Goal: Information Seeking & Learning: Learn about a topic

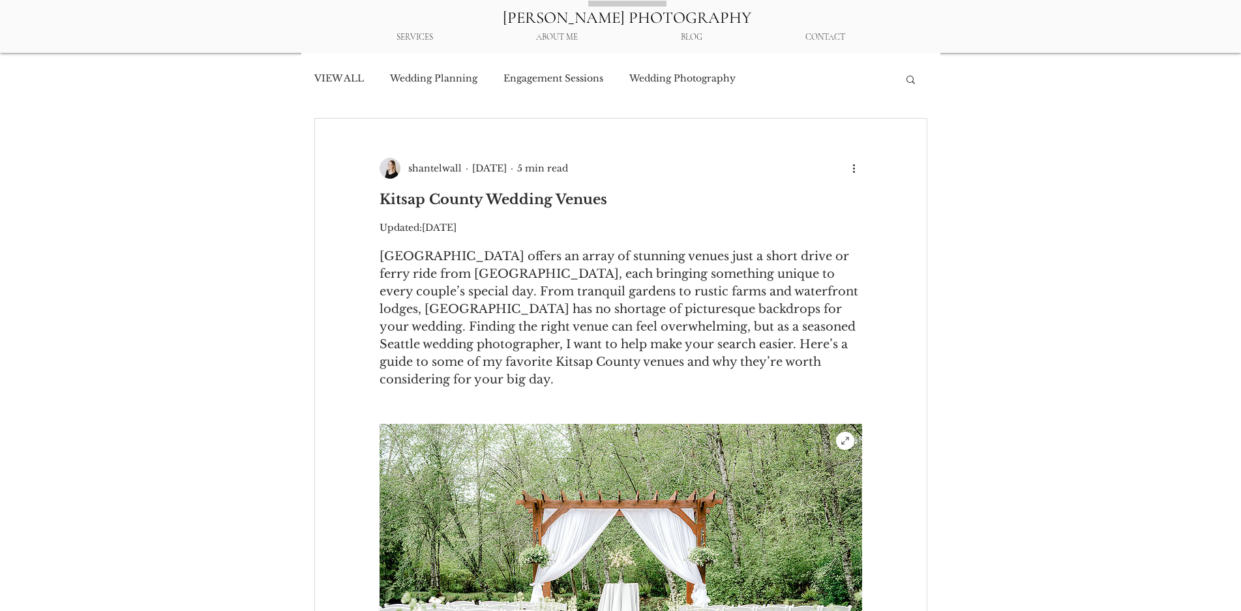
scroll to position [333, 0]
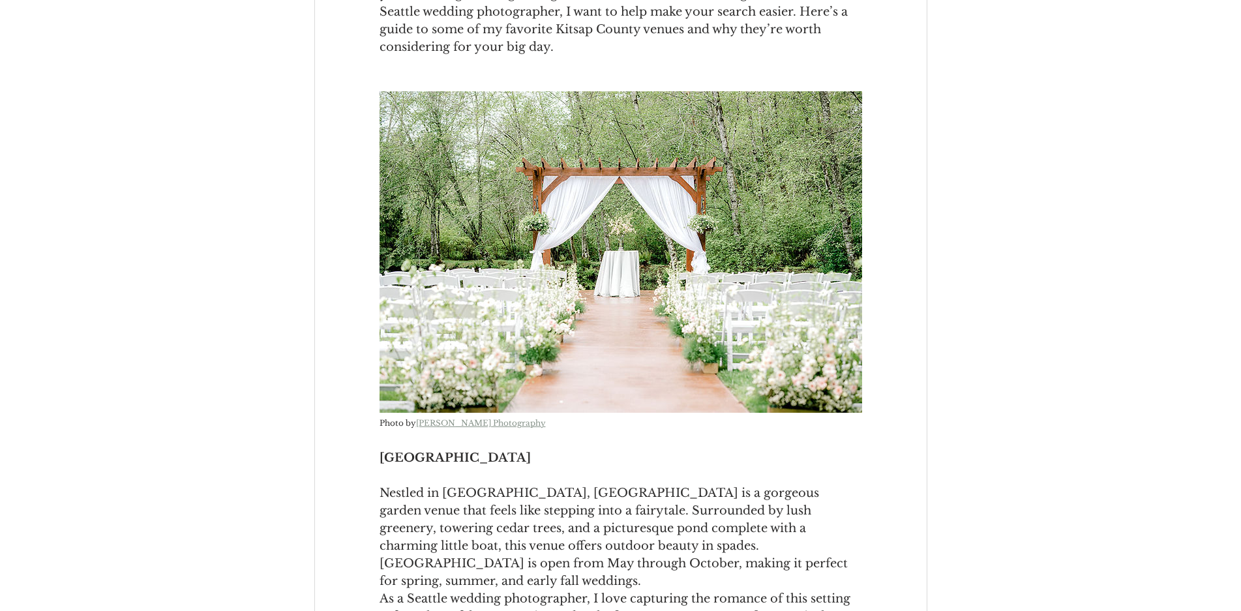
click at [904, 451] on div "[GEOGRAPHIC_DATA]" at bounding box center [621, 458] width 612 height 18
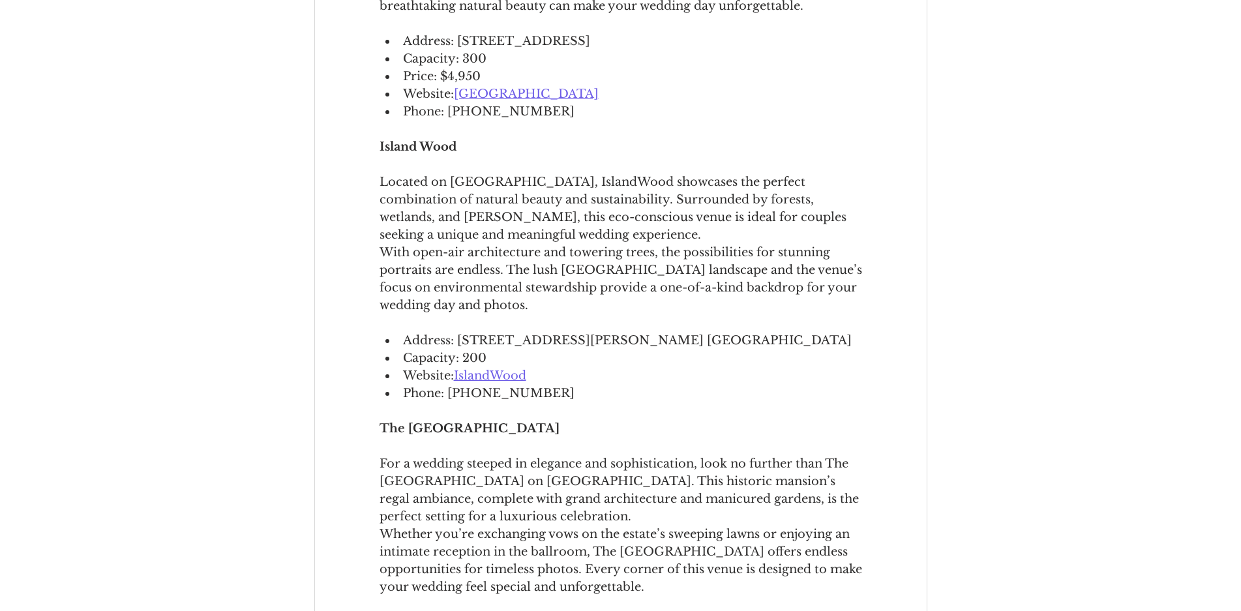
scroll to position [2062, 0]
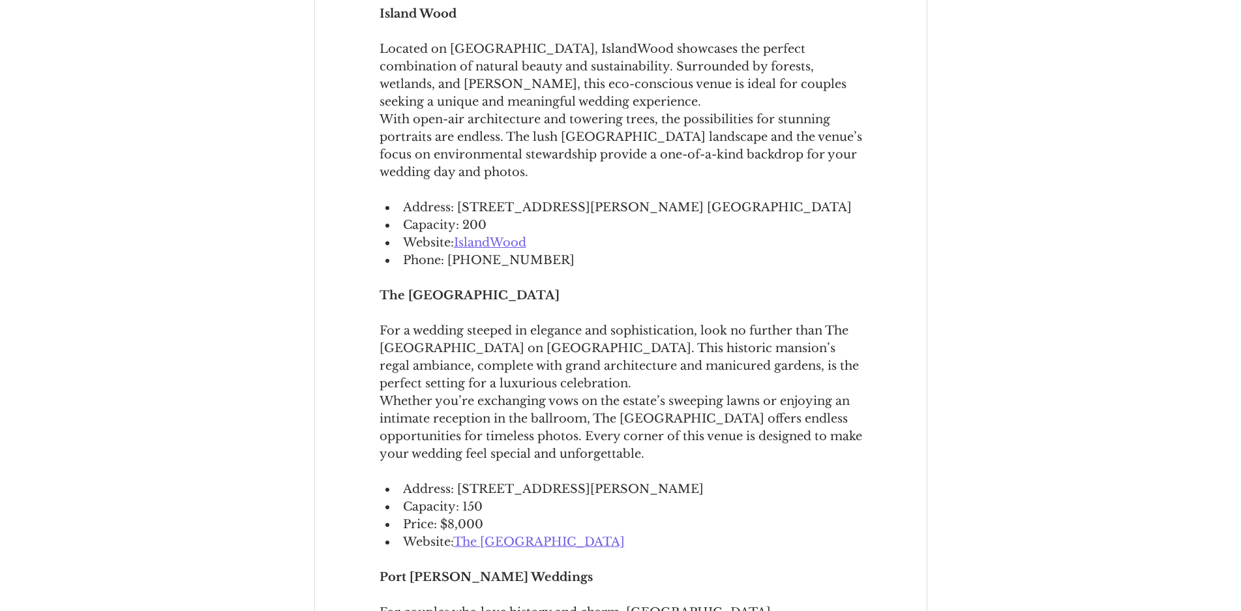
click at [351, 393] on div "Whether you’re exchanging vows on the estate’s sweeping lawns or enjoying an in…" at bounding box center [621, 428] width 612 height 70
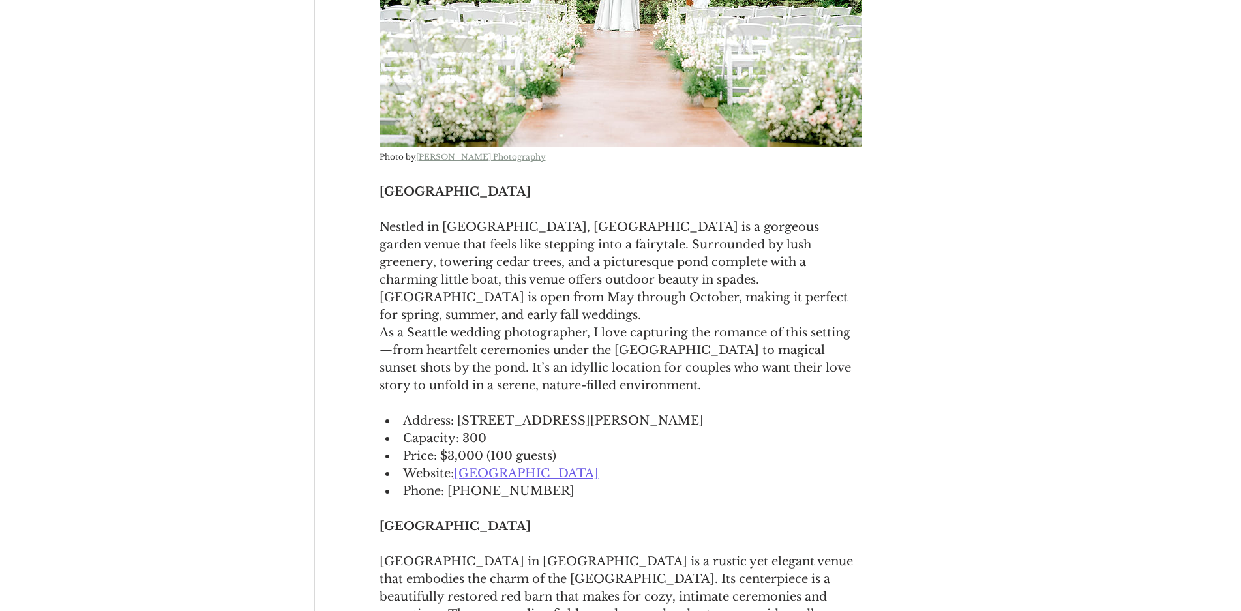
scroll to position [998, 0]
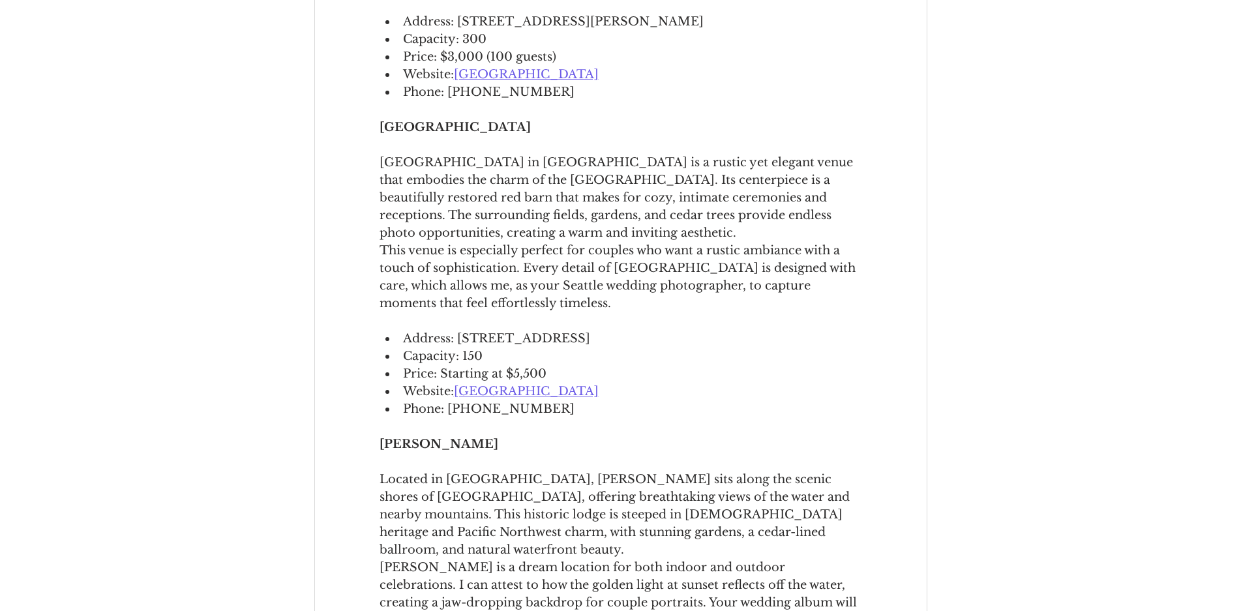
click at [536, 384] on span "[GEOGRAPHIC_DATA]" at bounding box center [526, 391] width 145 height 14
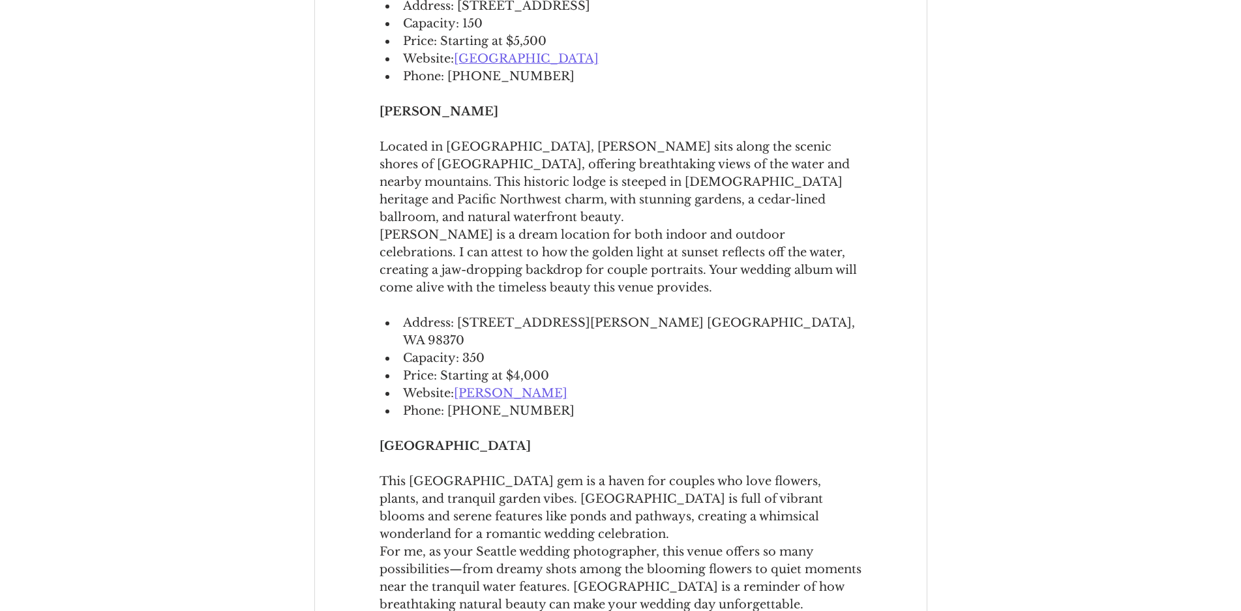
click at [510, 386] on span "[PERSON_NAME]" at bounding box center [510, 393] width 113 height 14
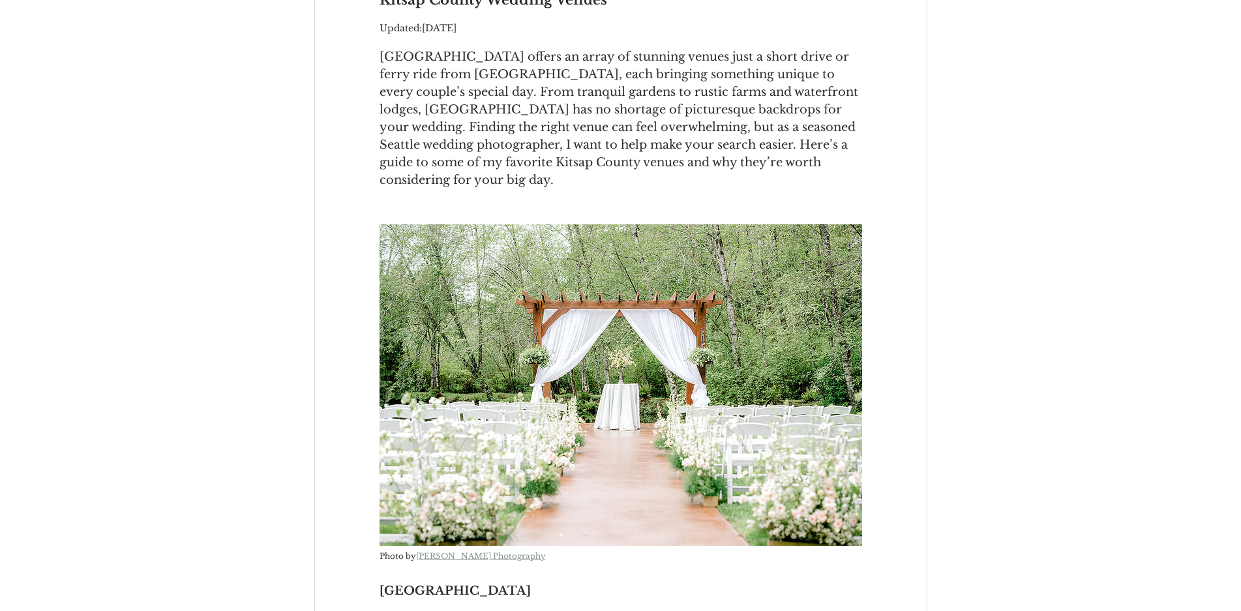
scroll to position [0, 0]
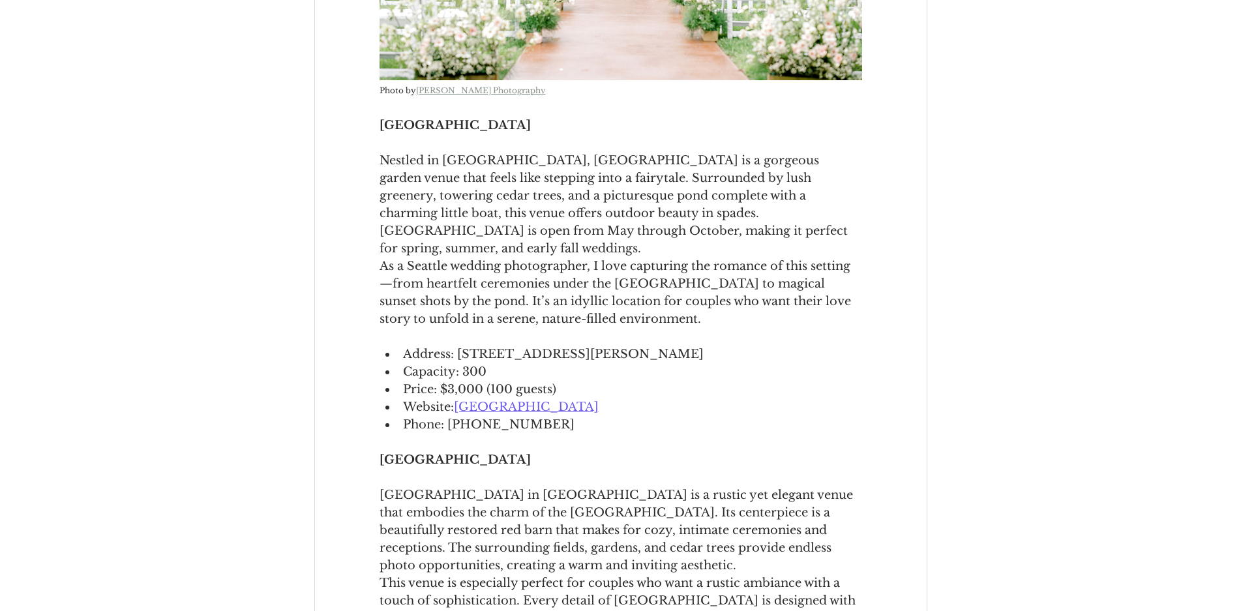
scroll to position [998, 0]
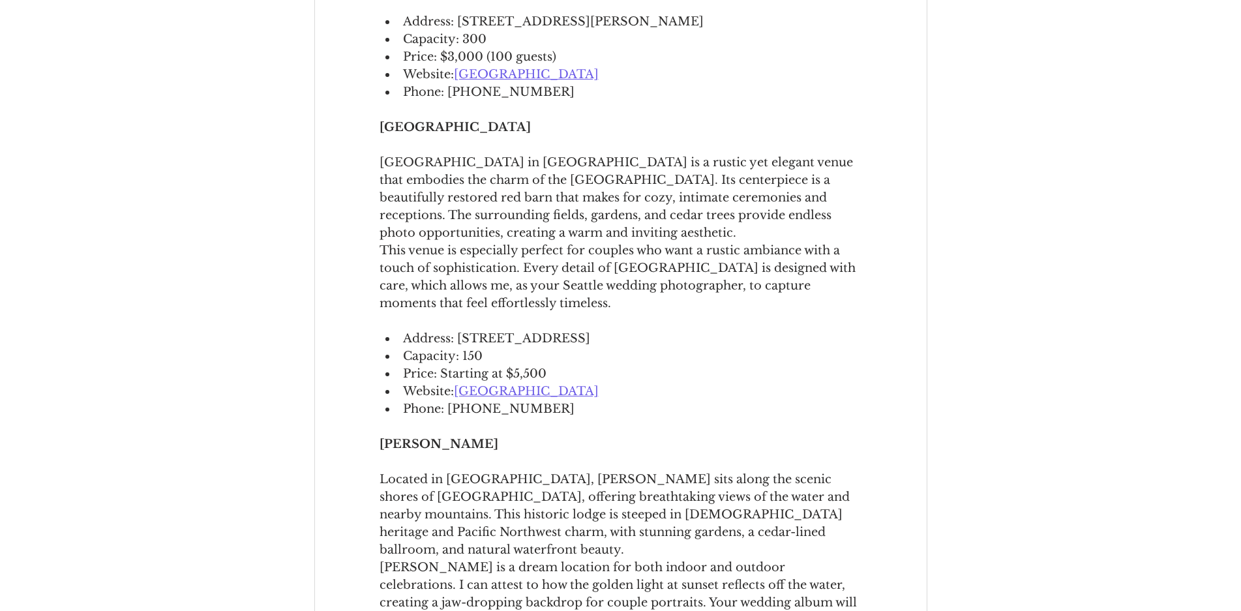
click at [538, 384] on span "[GEOGRAPHIC_DATA]" at bounding box center [526, 391] width 145 height 14
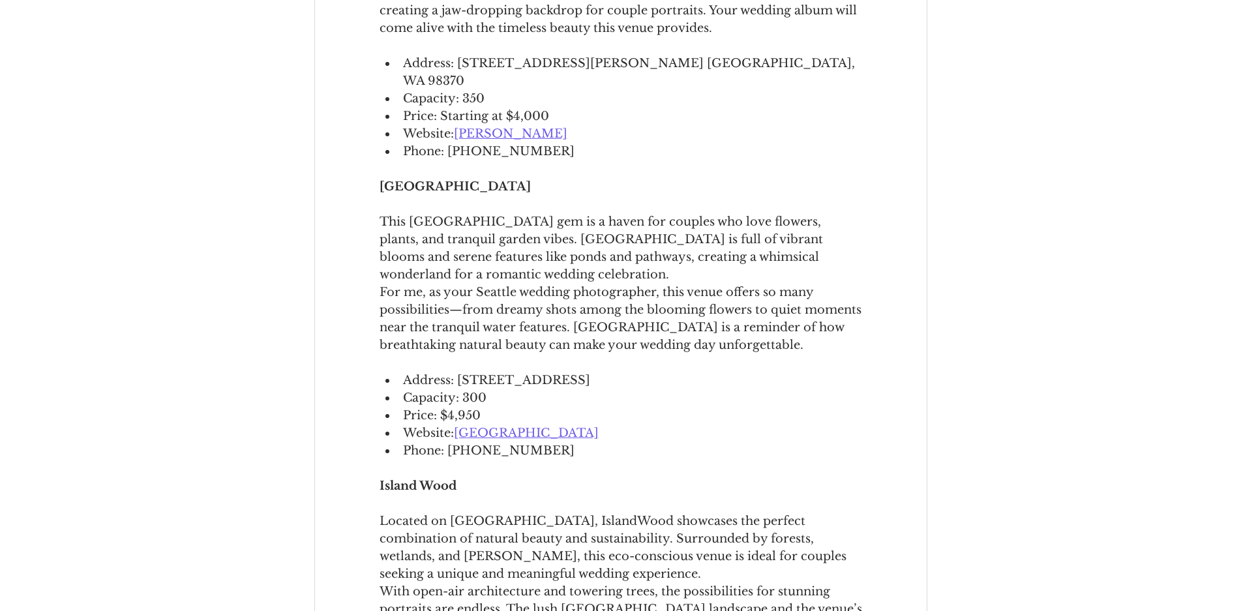
scroll to position [1663, 0]
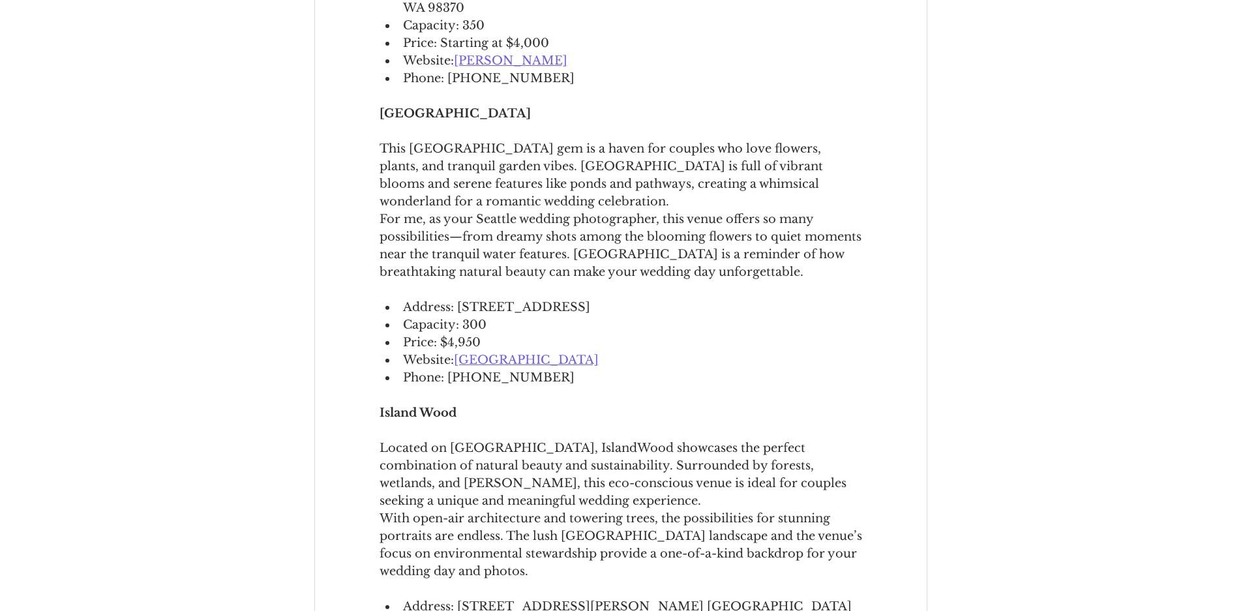
click at [522, 353] on span "[GEOGRAPHIC_DATA]" at bounding box center [526, 360] width 145 height 14
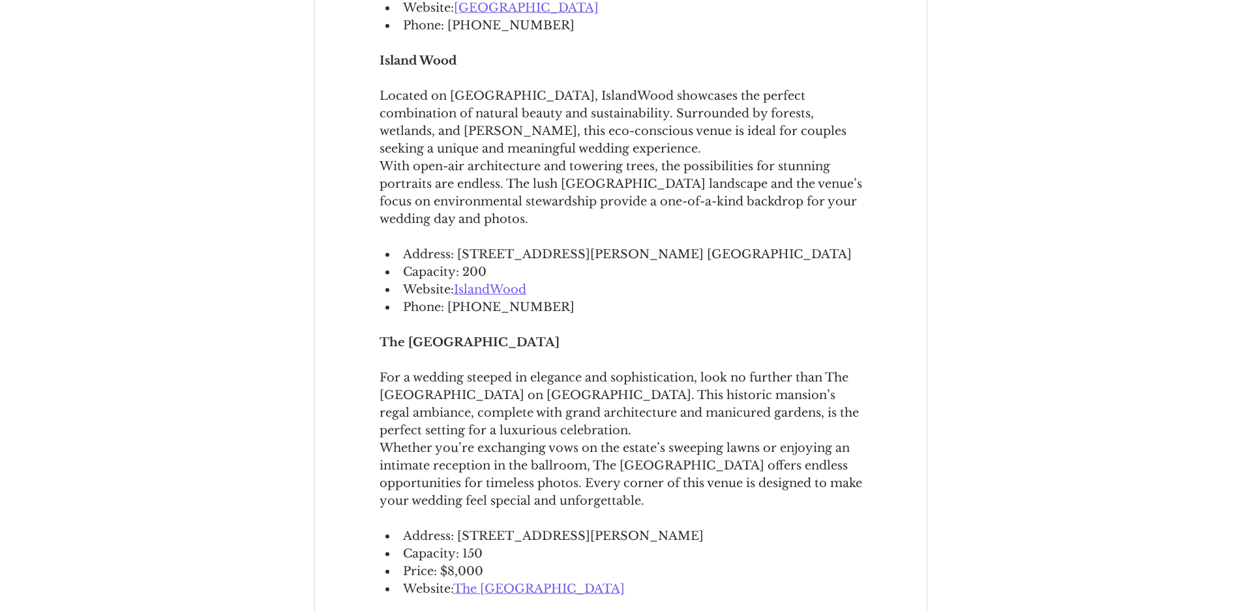
scroll to position [2128, 0]
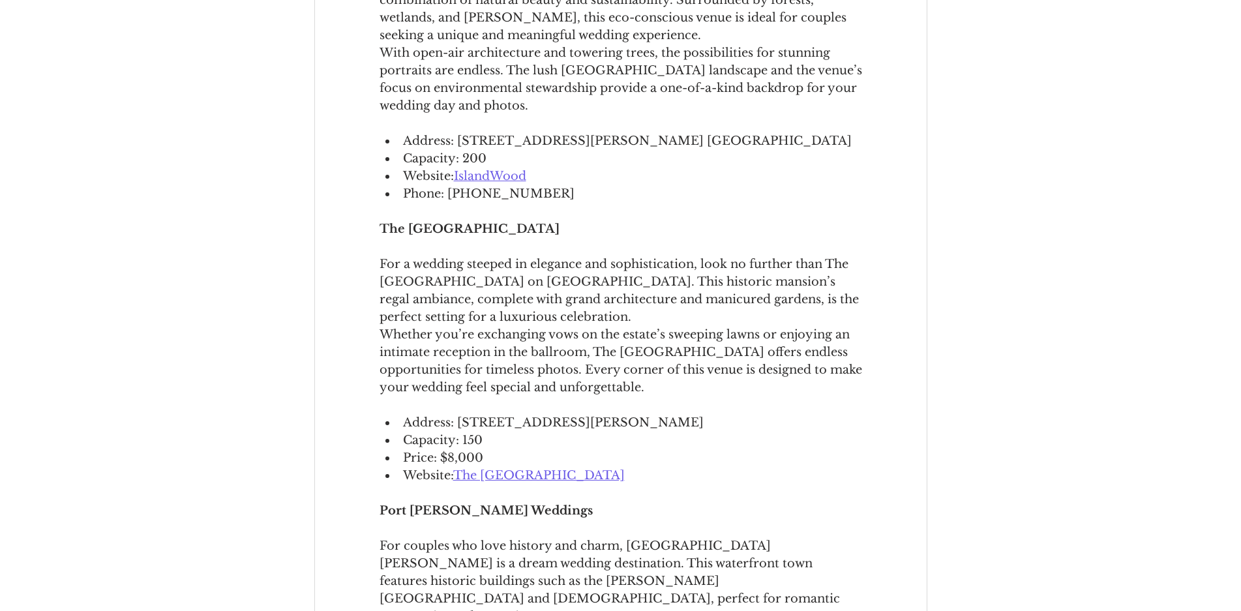
click at [495, 169] on span "IslandWood" at bounding box center [490, 176] width 72 height 14
click at [540, 468] on span "The [GEOGRAPHIC_DATA]" at bounding box center [538, 475] width 171 height 14
click at [546, 468] on span "The [GEOGRAPHIC_DATA]" at bounding box center [538, 475] width 171 height 14
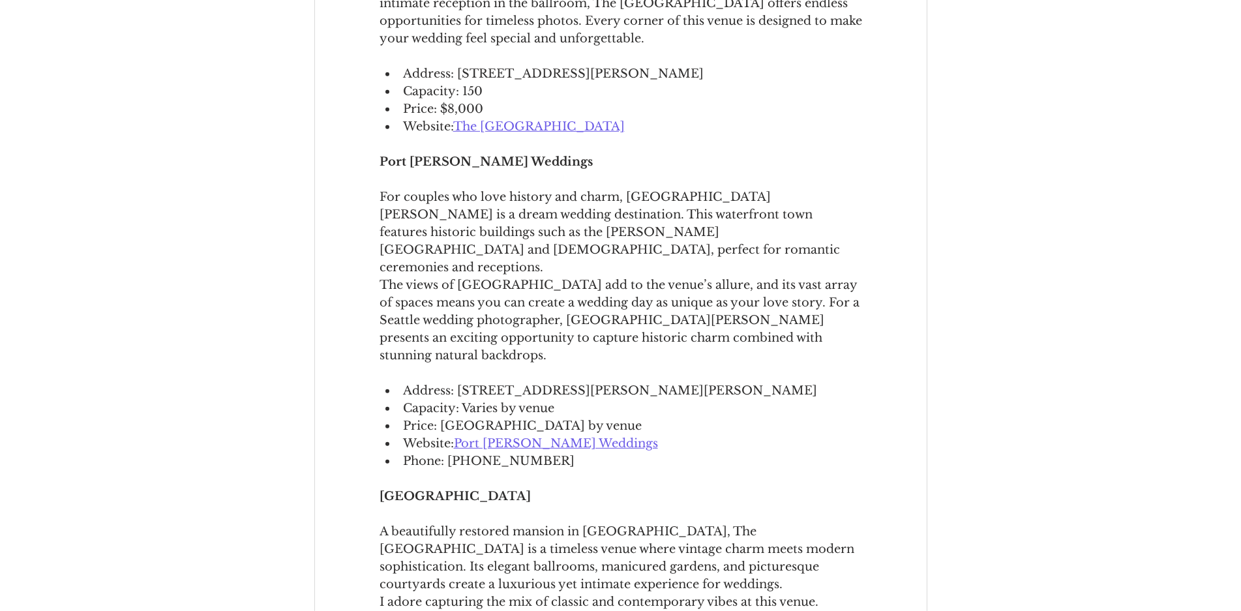
scroll to position [2527, 0]
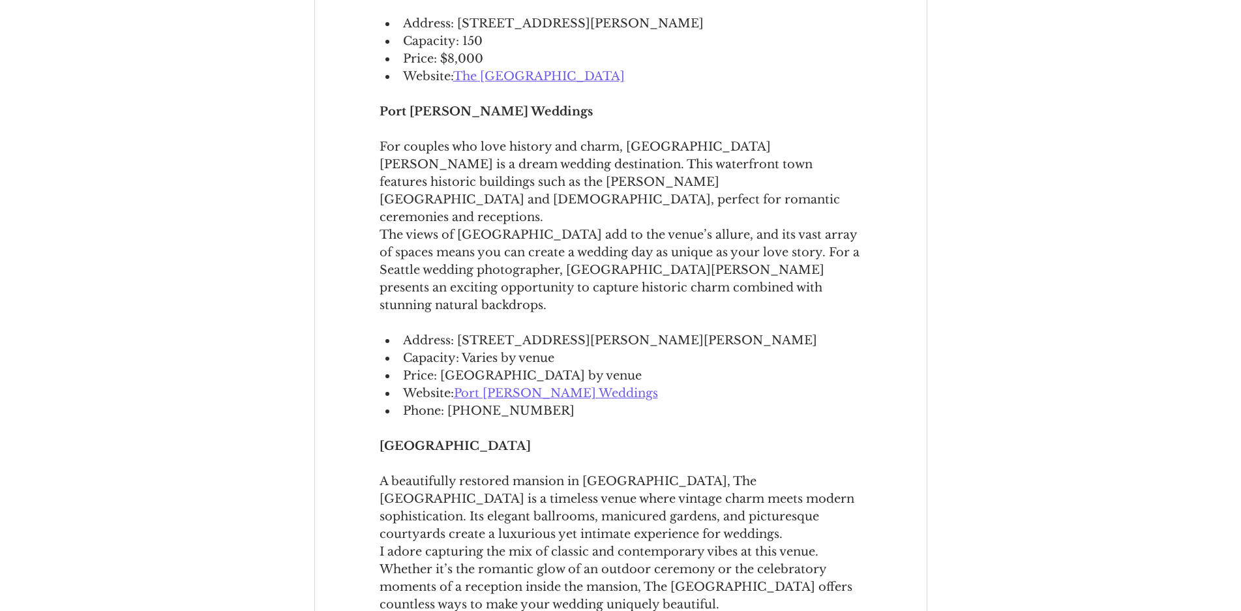
click at [509, 386] on span "Port [PERSON_NAME] Weddings" at bounding box center [556, 393] width 204 height 14
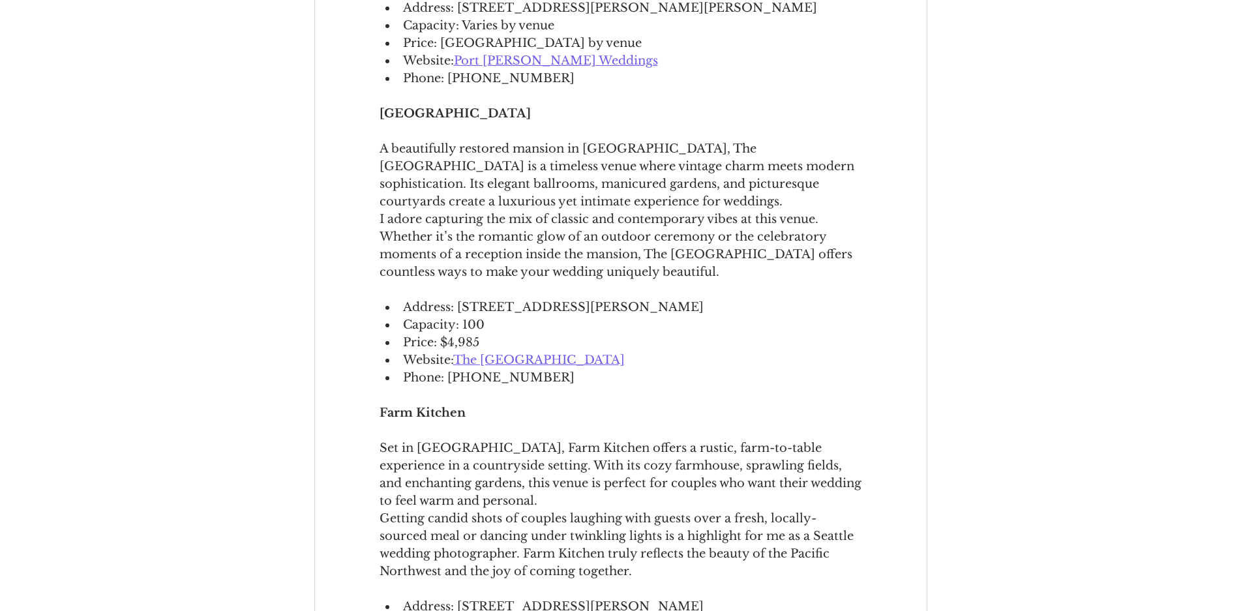
click at [515, 353] on span "The [GEOGRAPHIC_DATA]" at bounding box center [538, 360] width 171 height 14
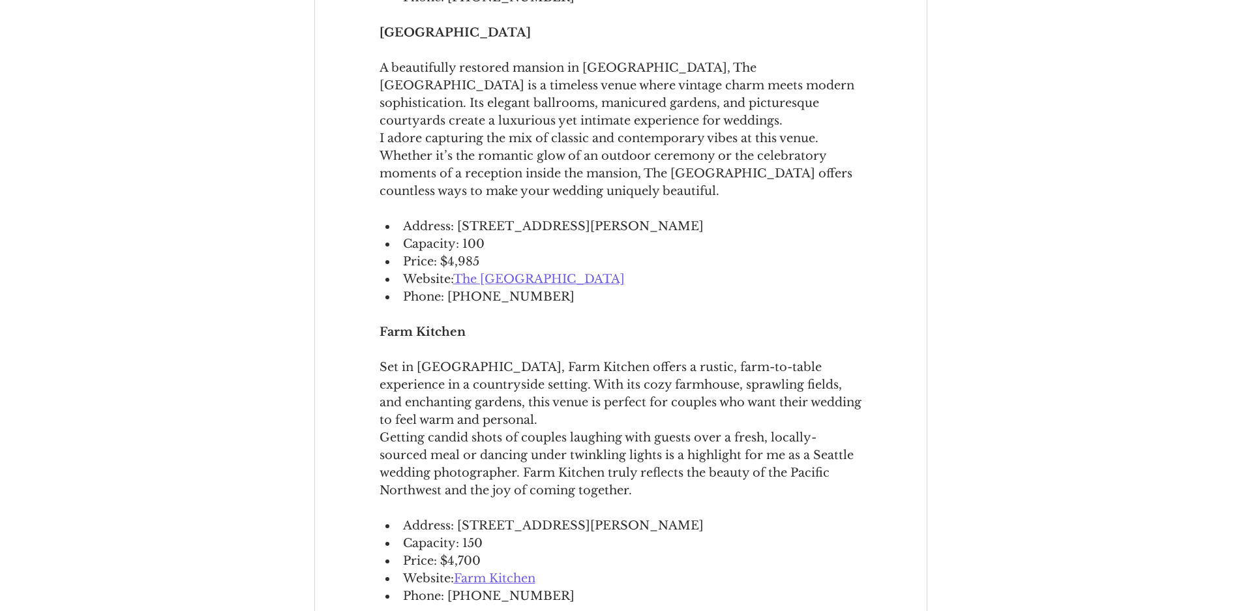
scroll to position [2993, 0]
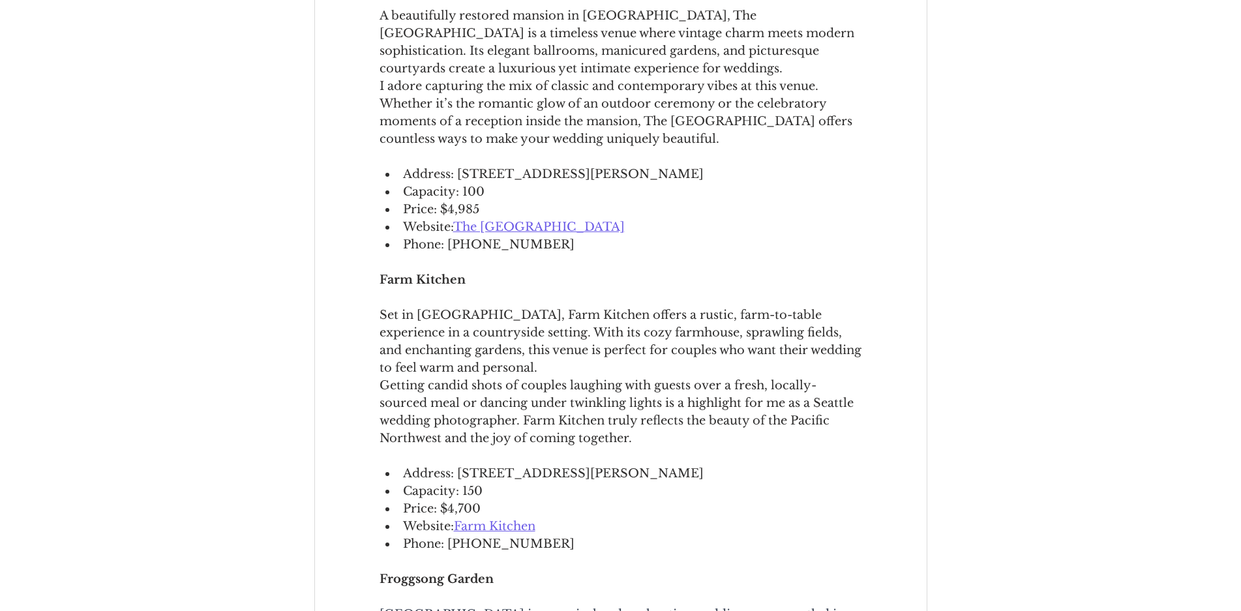
click at [499, 519] on span "Farm Kitchen" at bounding box center [495, 526] width 82 height 14
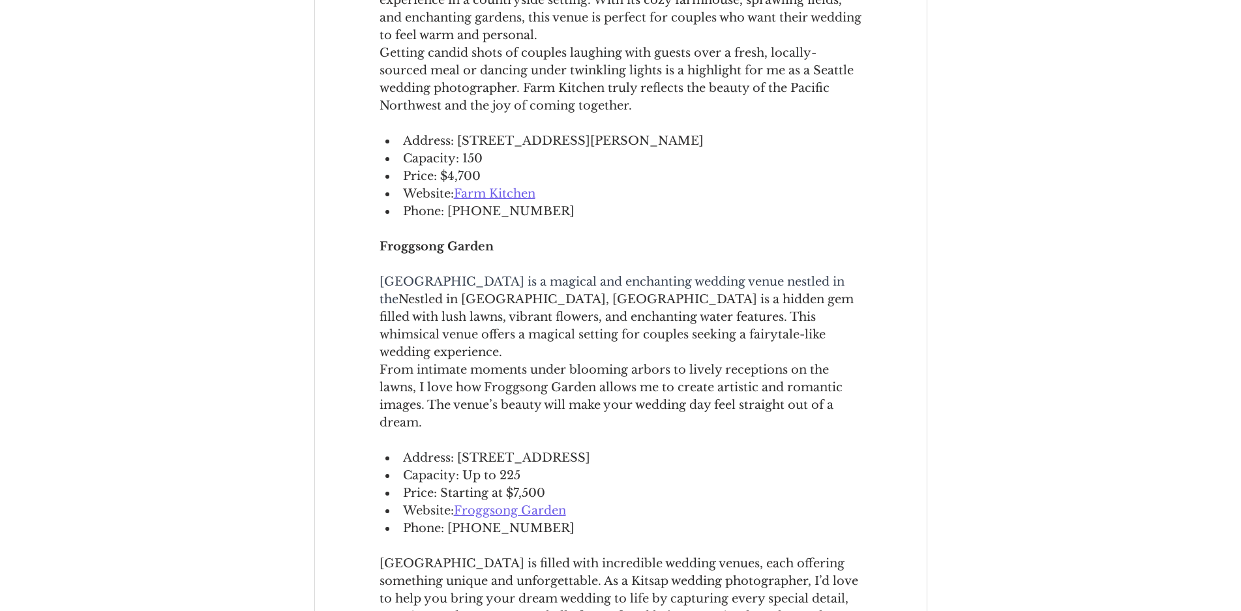
click at [548, 503] on span "Froggsong Garden" at bounding box center [510, 510] width 112 height 14
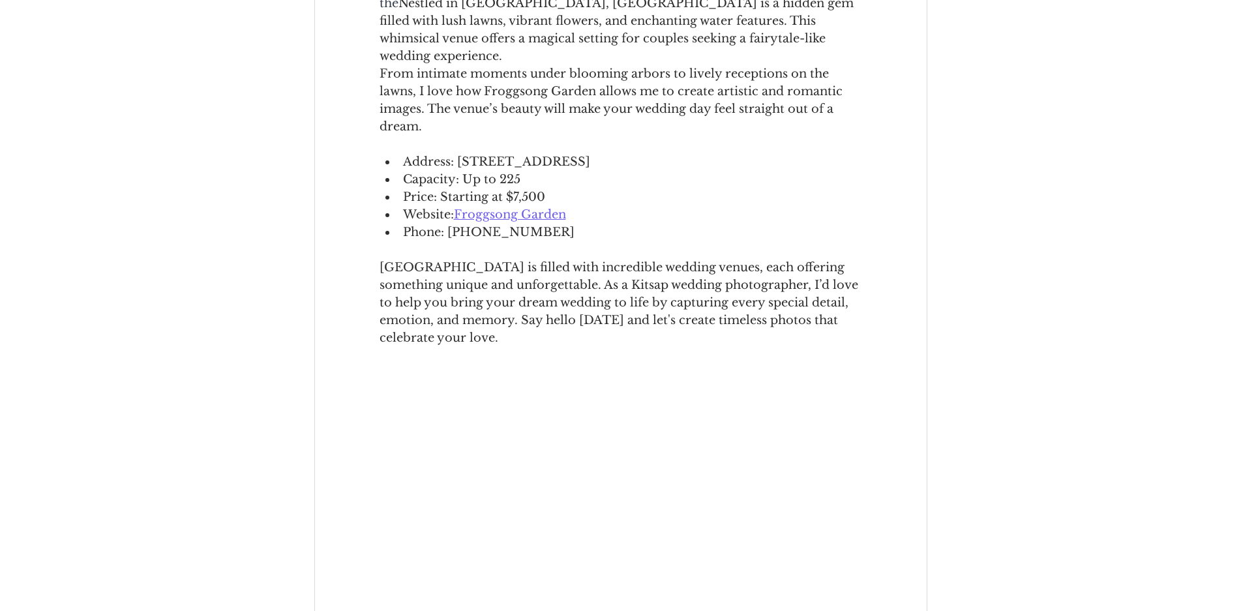
scroll to position [3223, 0]
